Goal: Find specific page/section: Find specific page/section

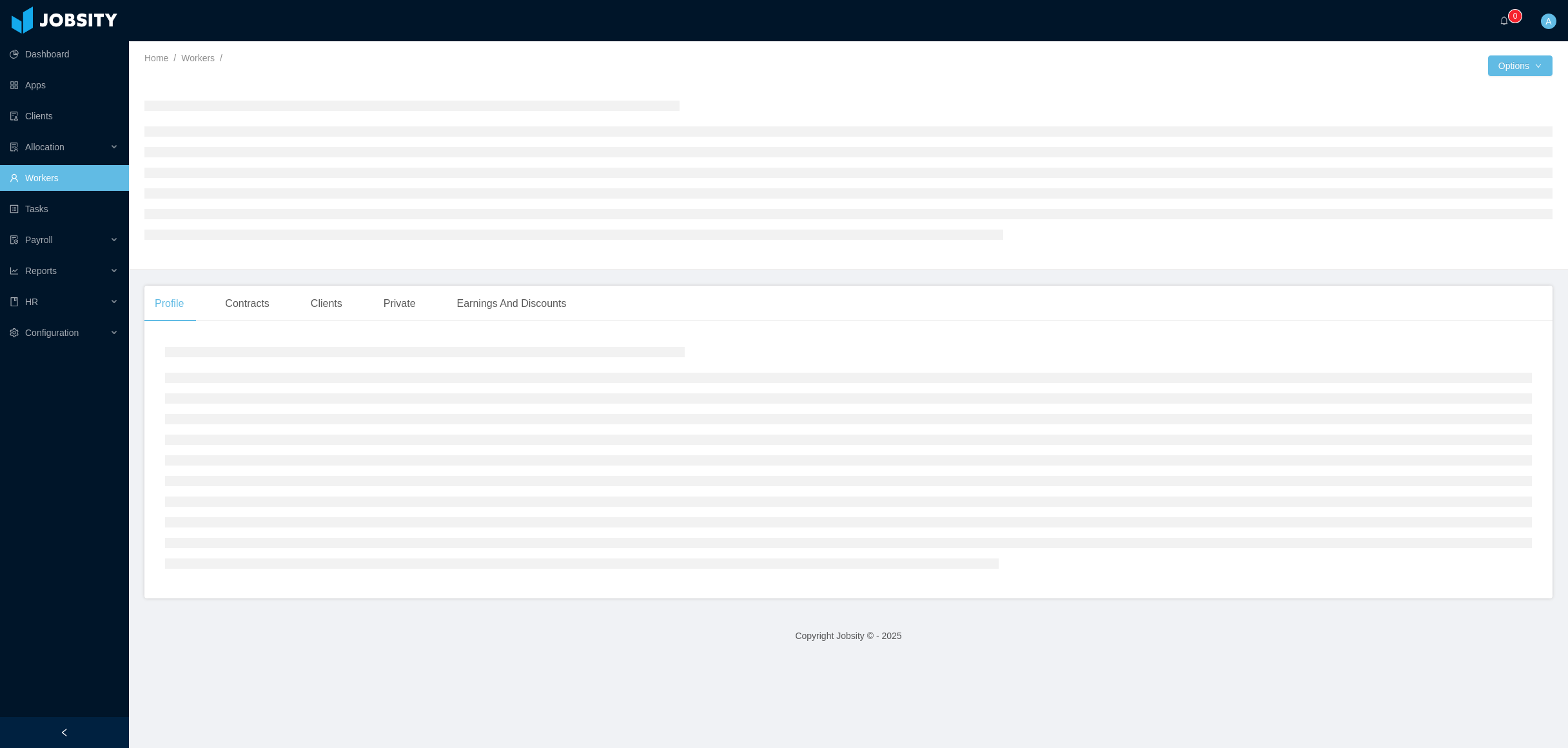
click at [33, 182] on link "Workers" at bounding box center [64, 178] width 109 height 26
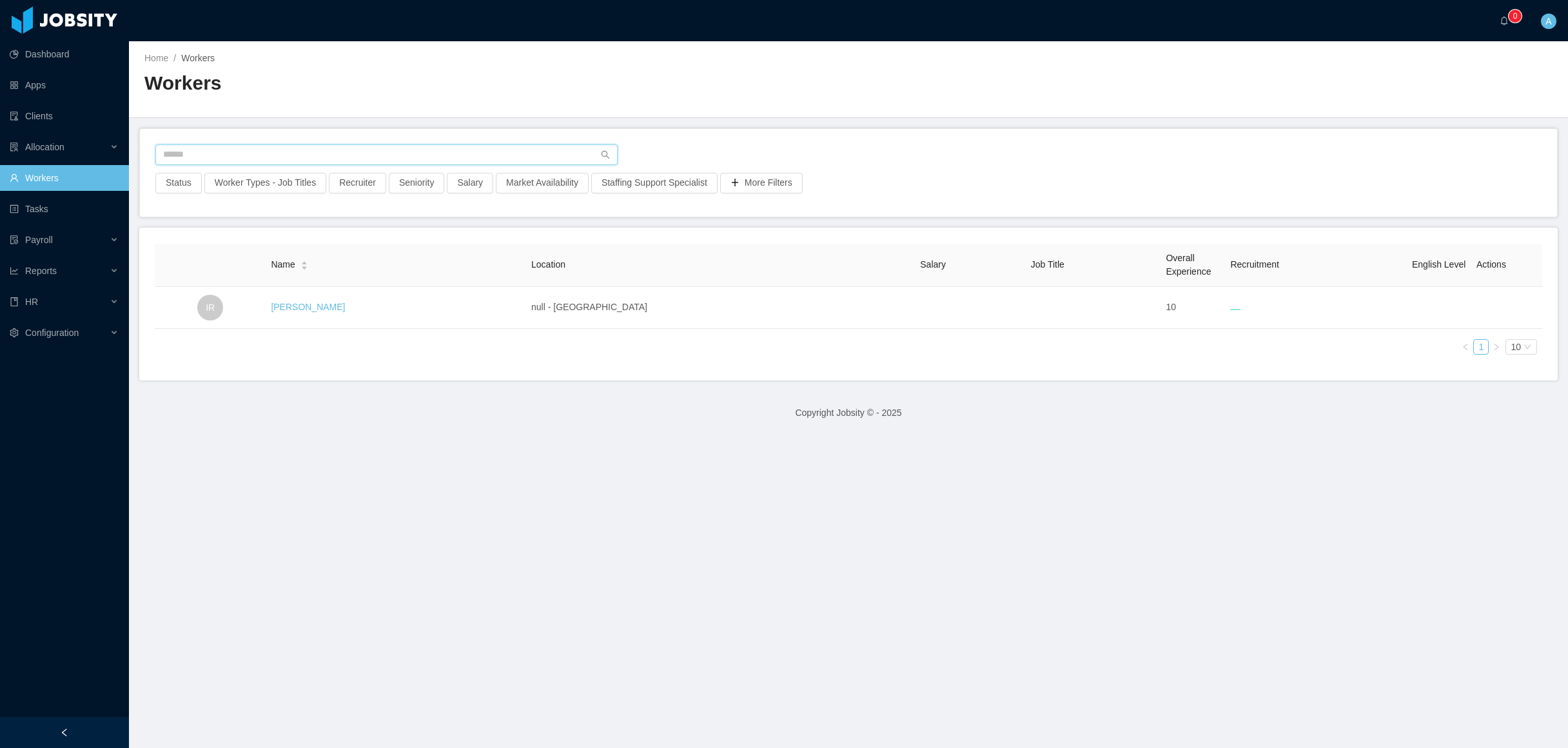
click at [284, 160] on input "text" at bounding box center [386, 155] width 462 height 21
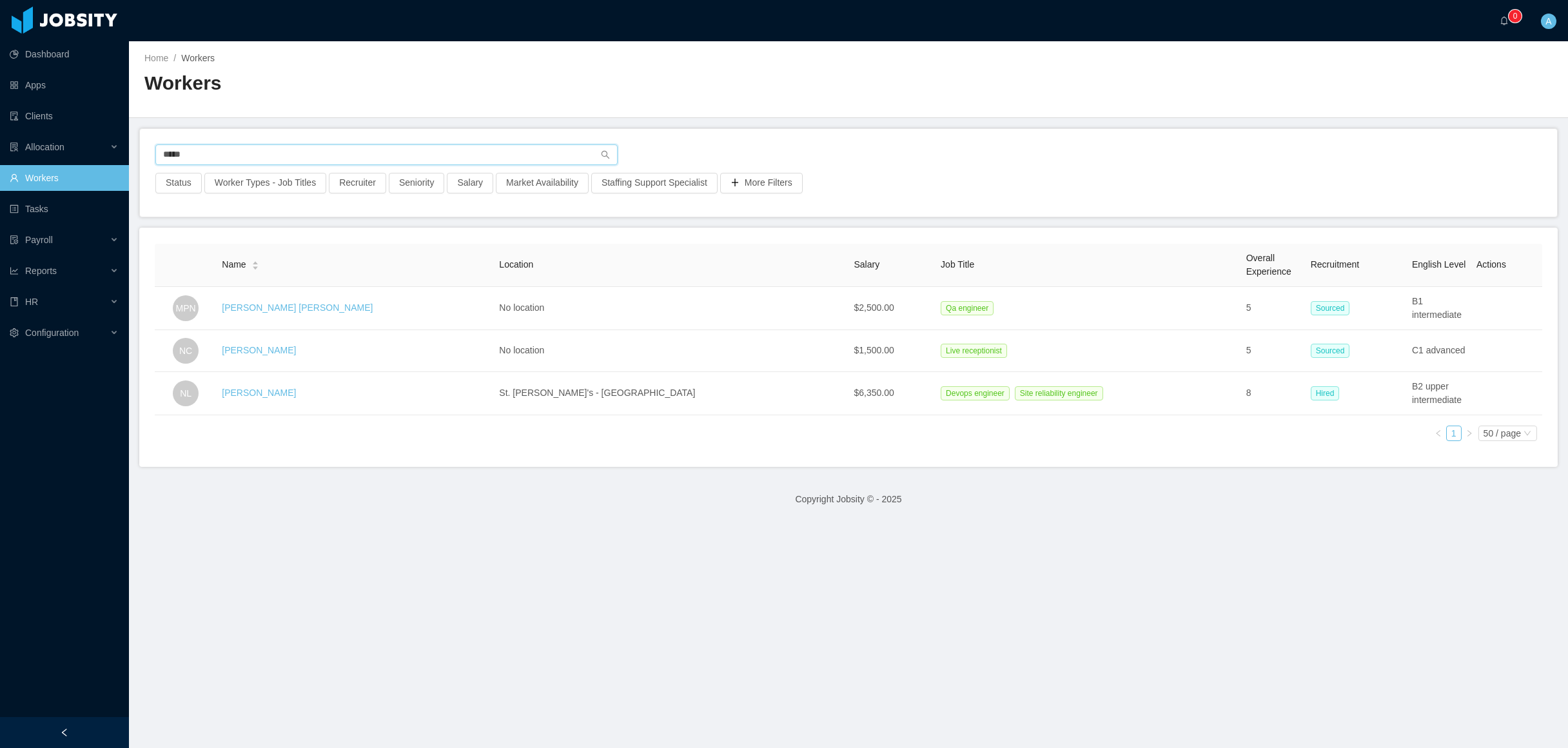
type input "*****"
drag, startPoint x: 222, startPoint y: 151, endPoint x: 122, endPoint y: 153, distance: 100.0
click at [122, 153] on section "Dashboard Apps Clients Allocation Workers Tasks Payroll Reports HR Configuratio…" at bounding box center [784, 374] width 1568 height 748
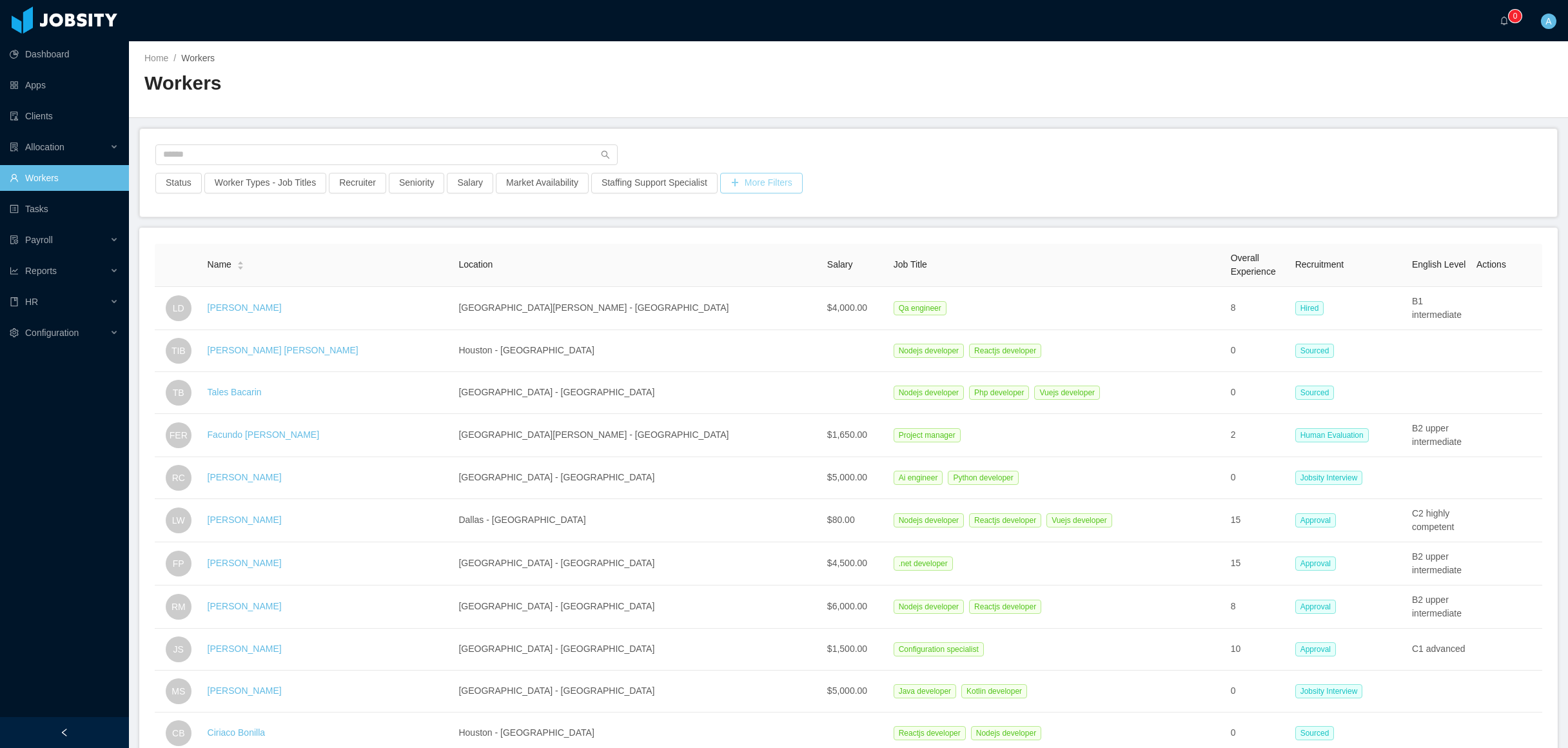
click at [772, 181] on button "More Filters" at bounding box center [761, 183] width 82 height 21
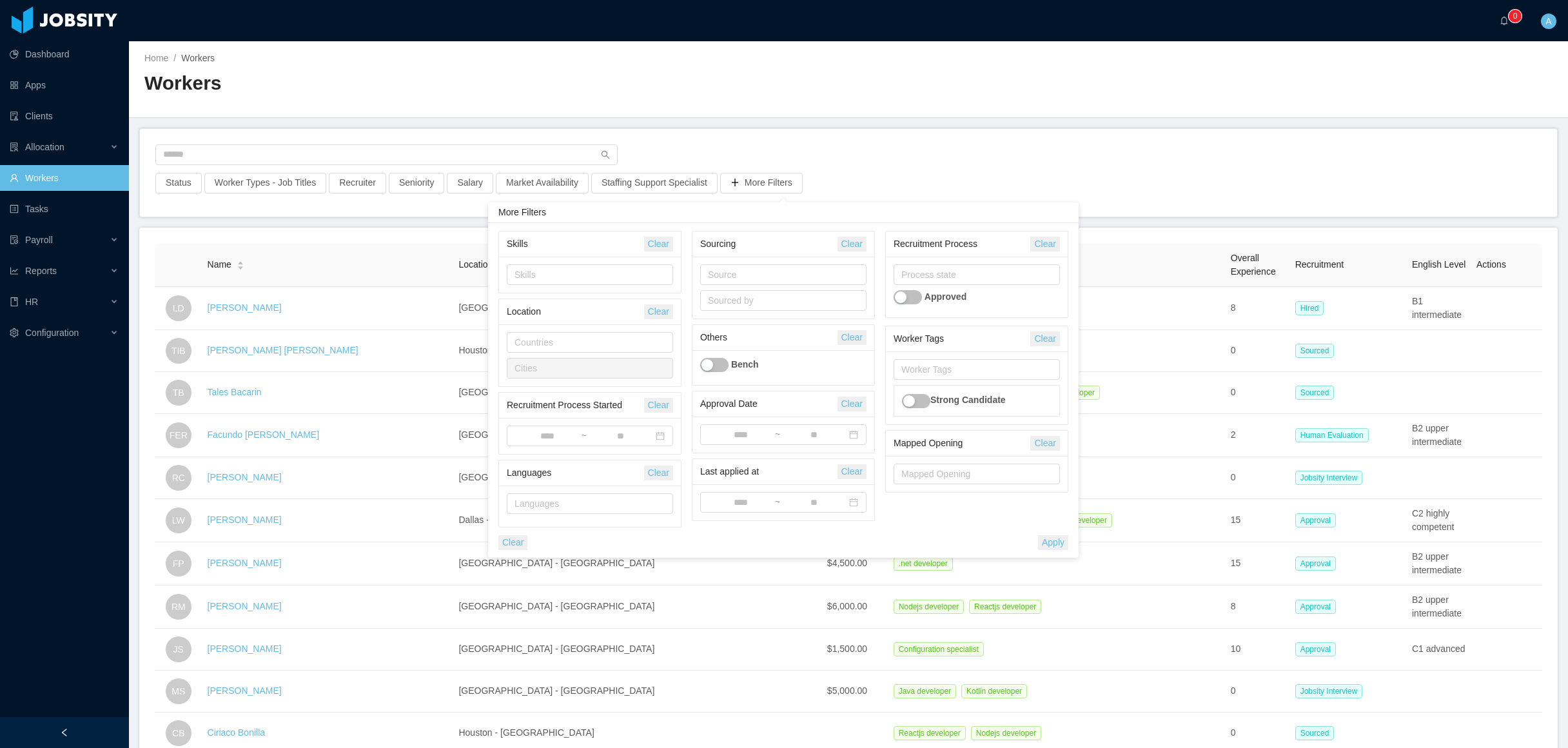
click at [709, 366] on button "button" at bounding box center [714, 365] width 28 height 14
click at [719, 368] on button "button" at bounding box center [714, 365] width 28 height 14
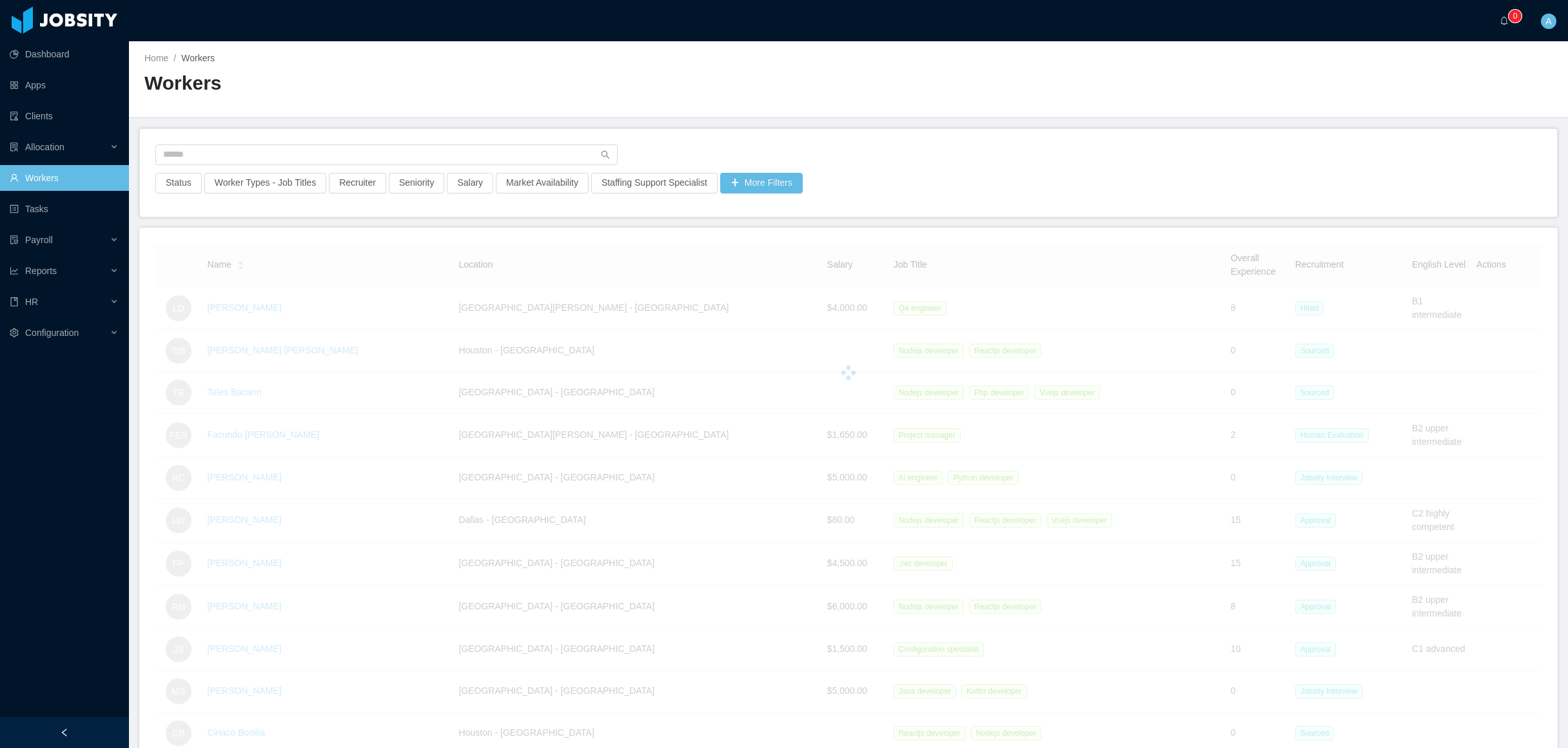
click at [980, 139] on div "Status Worker Types - Job Titles Recruiter Seniority Salary Market Availability…" at bounding box center [849, 173] width 1417 height 88
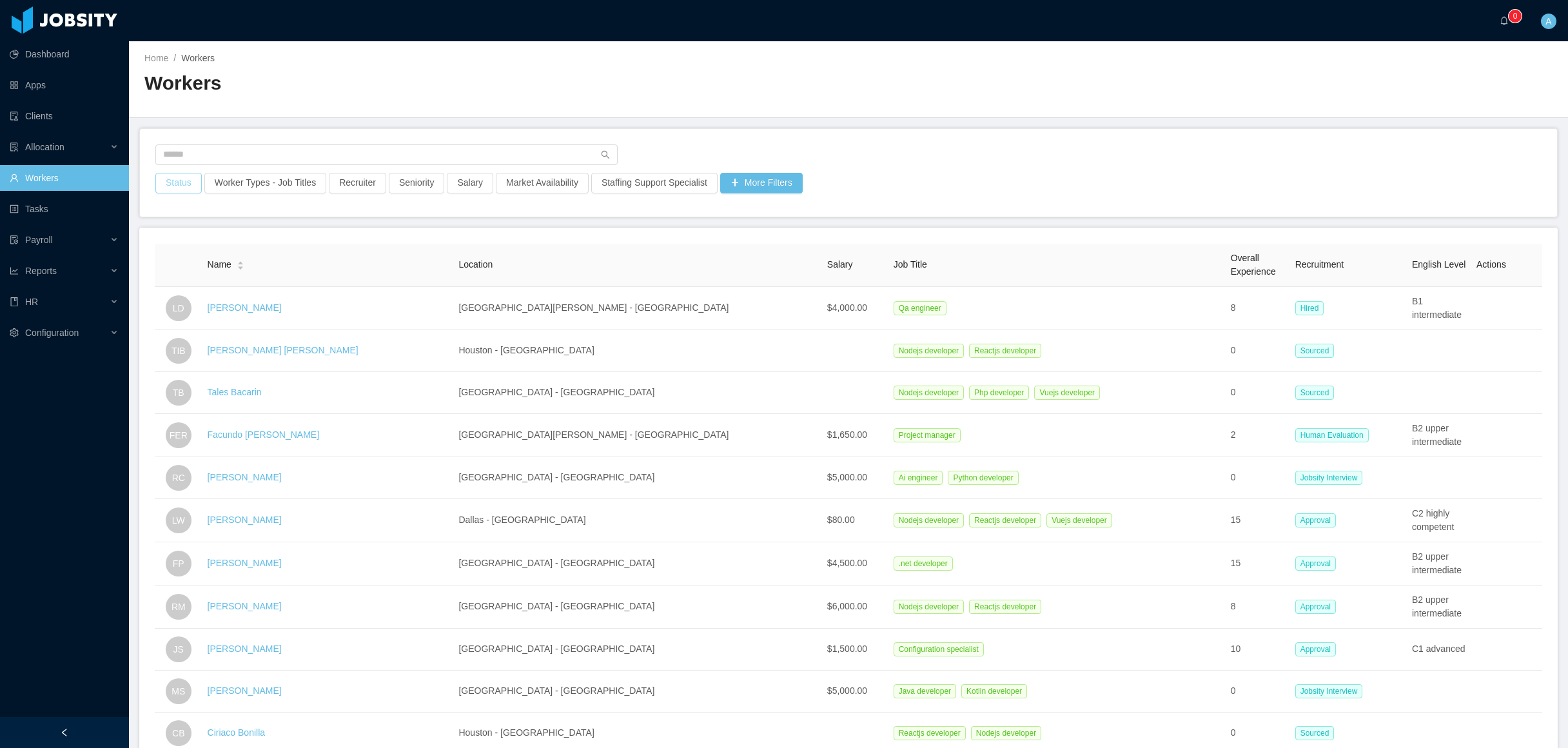
click at [194, 182] on button "Status" at bounding box center [179, 183] width 47 height 21
click at [192, 242] on div "Select a status" at bounding box center [176, 241] width 172 height 13
click at [201, 280] on li "Employee" at bounding box center [179, 287] width 193 height 21
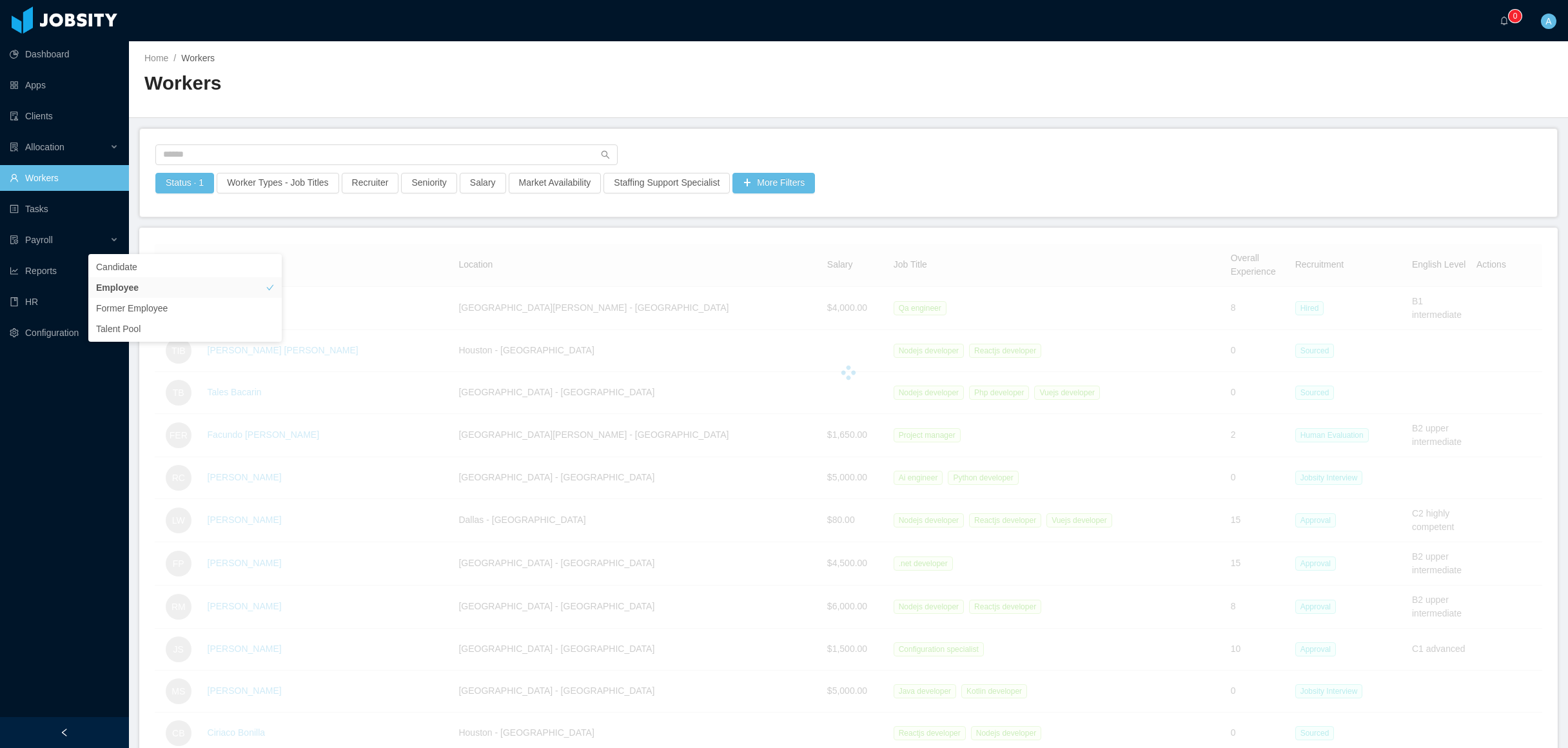
click at [963, 197] on div "Status · 1 Worker Types - Job Titles Recruiter Seniority Salary Market Availabi…" at bounding box center [848, 186] width 1389 height 28
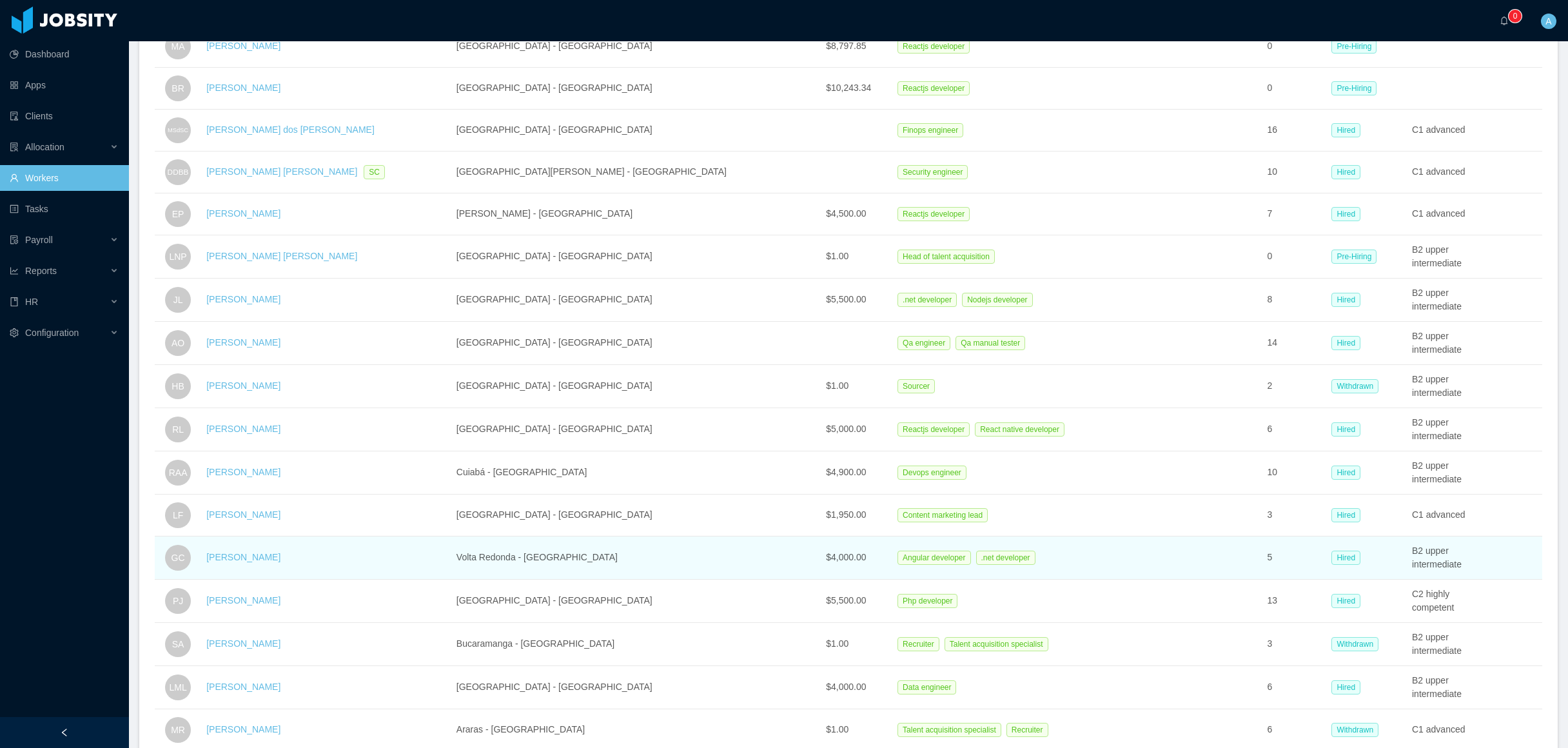
scroll to position [553, 0]
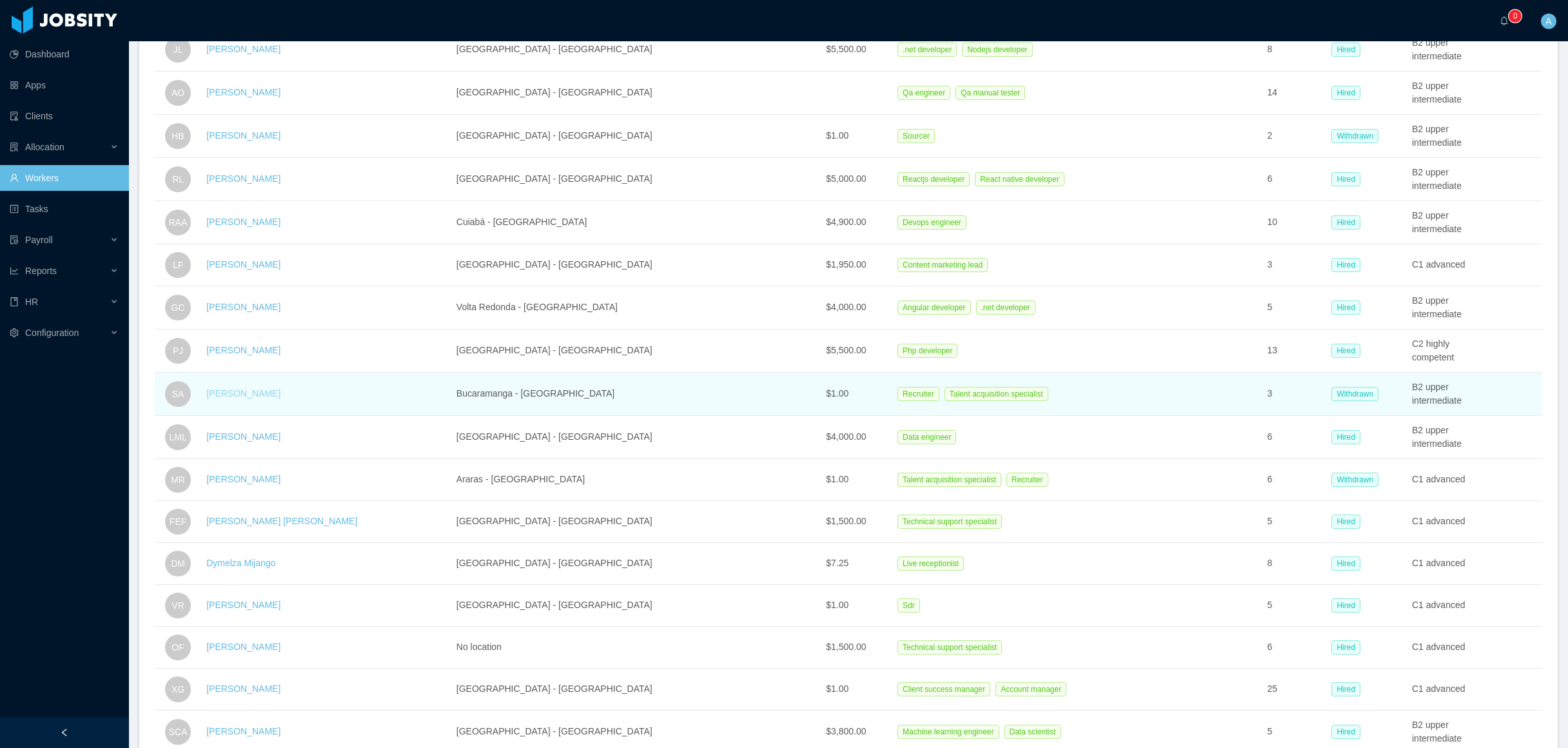
click at [256, 399] on link "[PERSON_NAME]" at bounding box center [243, 393] width 74 height 10
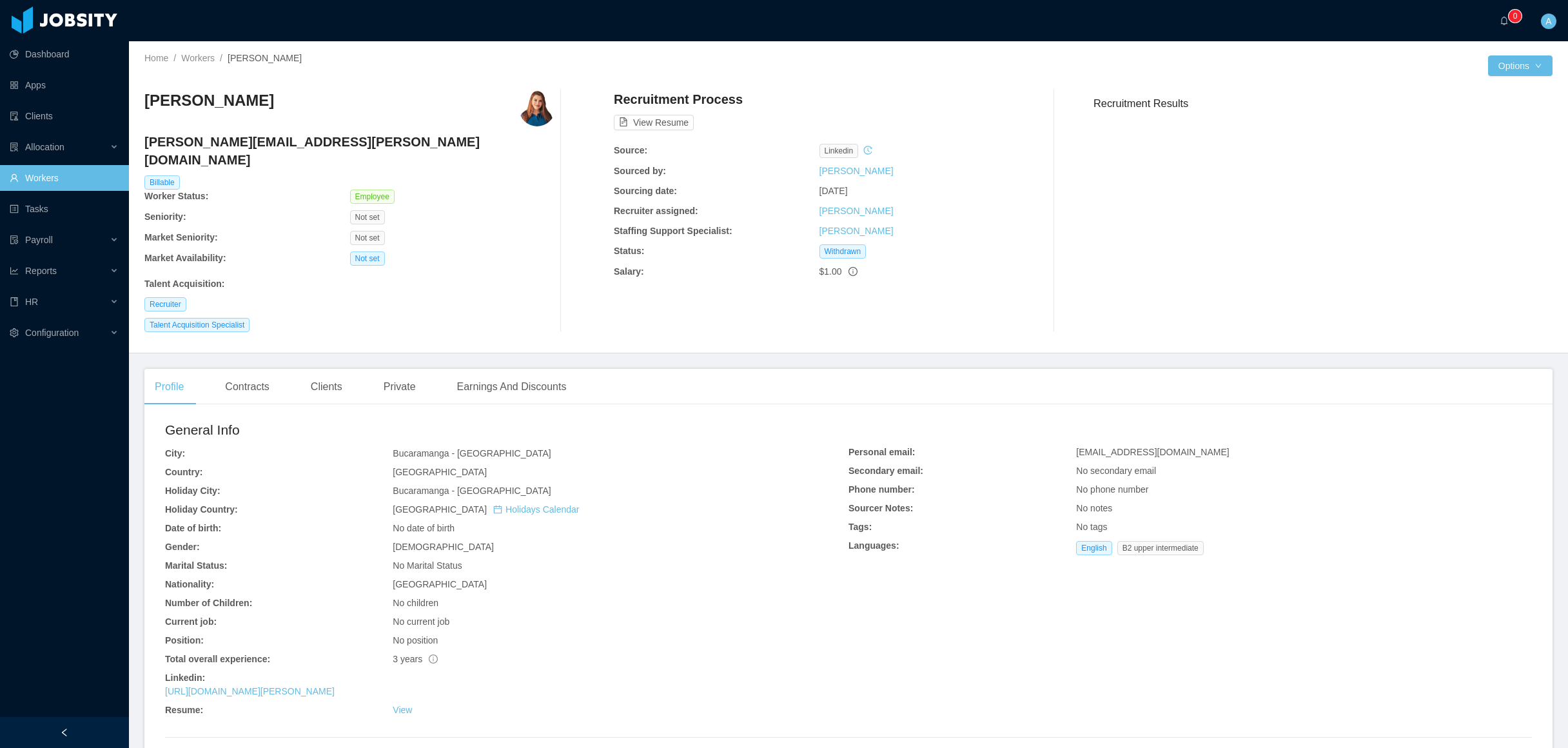
click at [531, 102] on img at bounding box center [537, 108] width 36 height 36
click at [527, 114] on img at bounding box center [537, 108] width 36 height 36
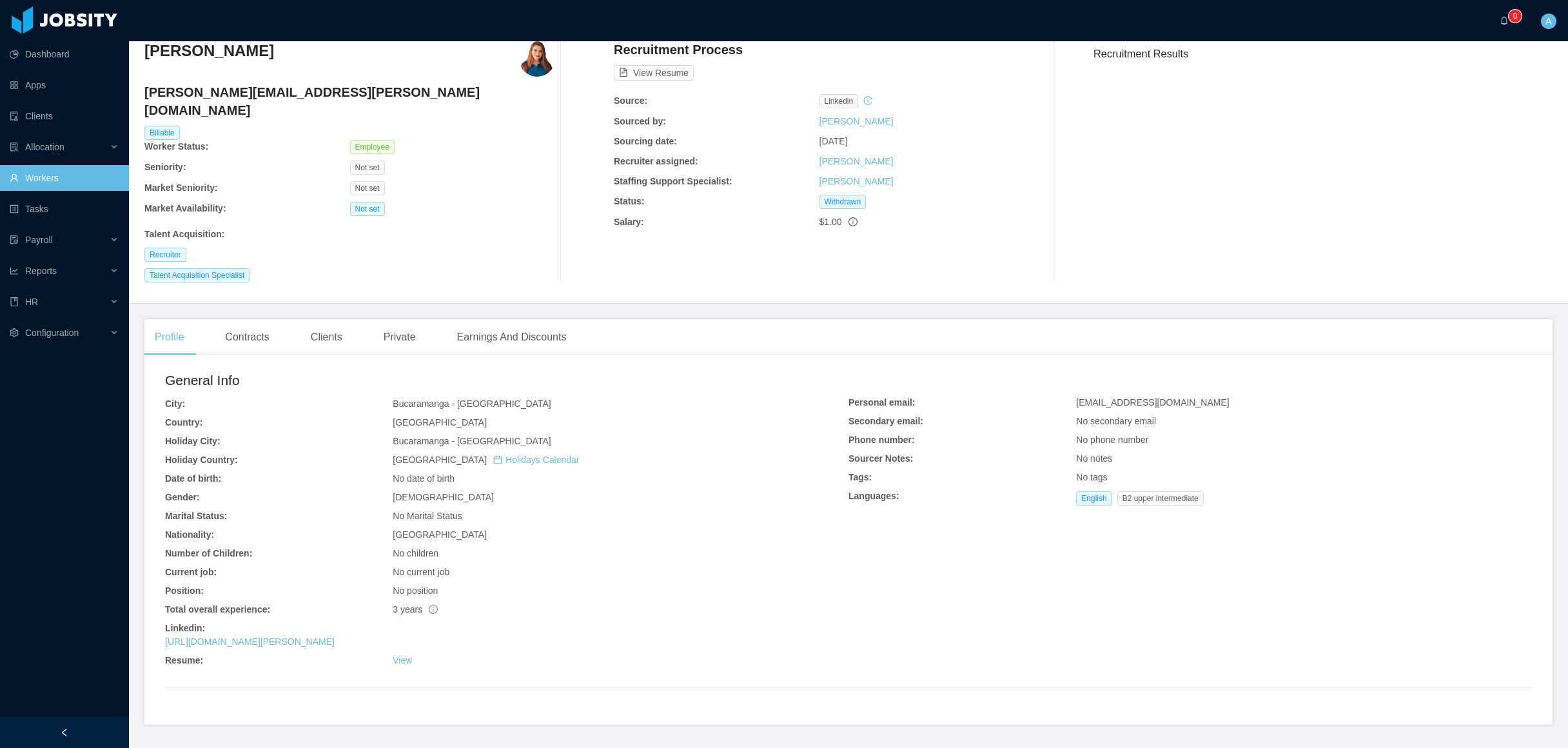
scroll to position [72, 0]
